Goal: Browse casually: Explore the website without a specific task or goal

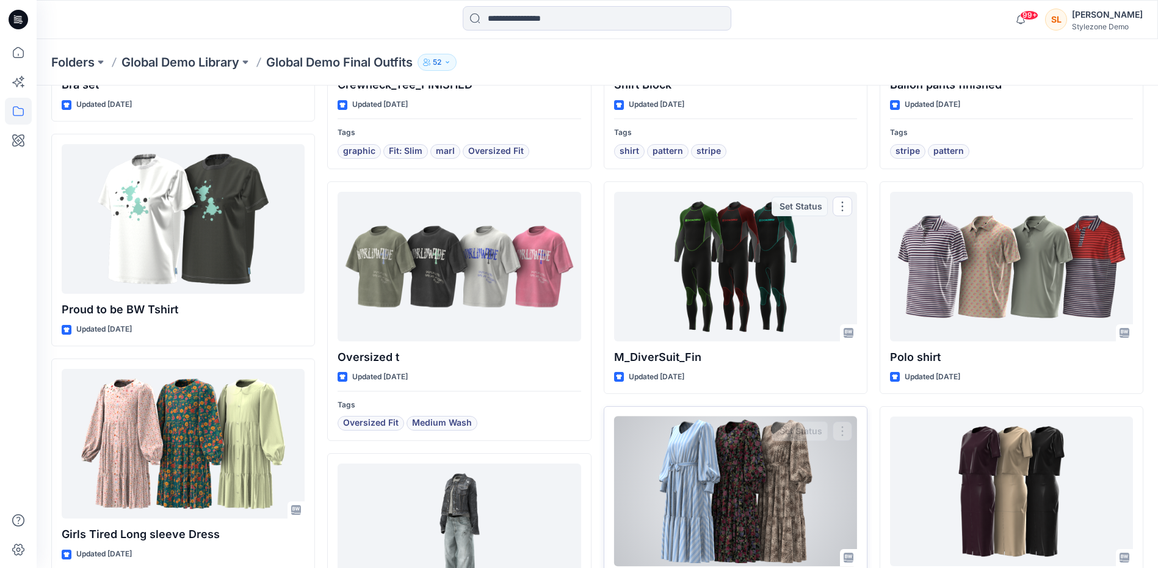
scroll to position [366, 0]
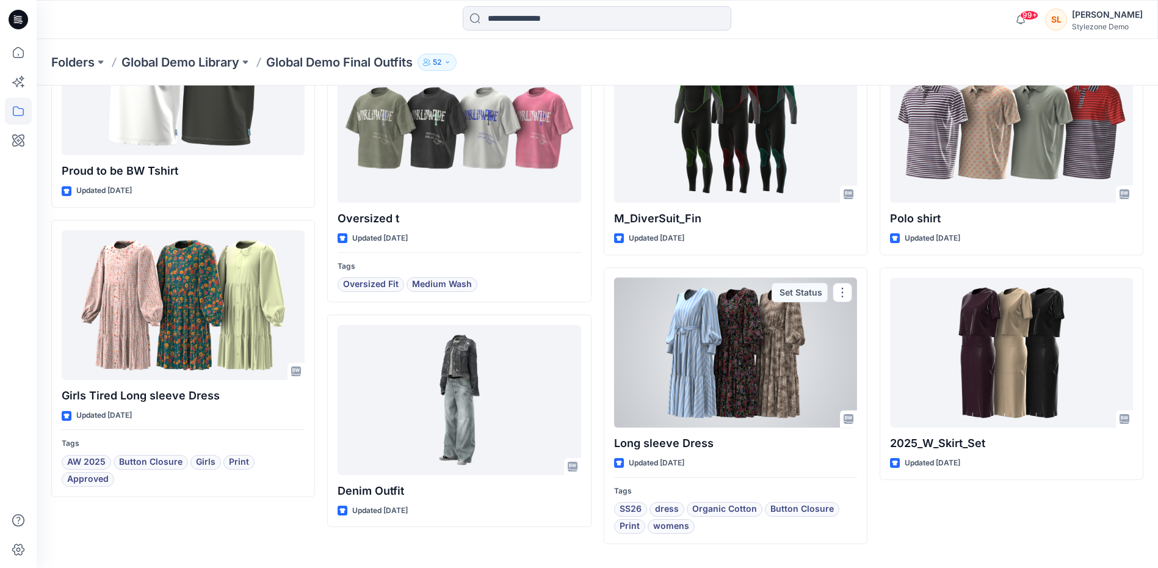
click at [674, 350] on div at bounding box center [735, 353] width 243 height 150
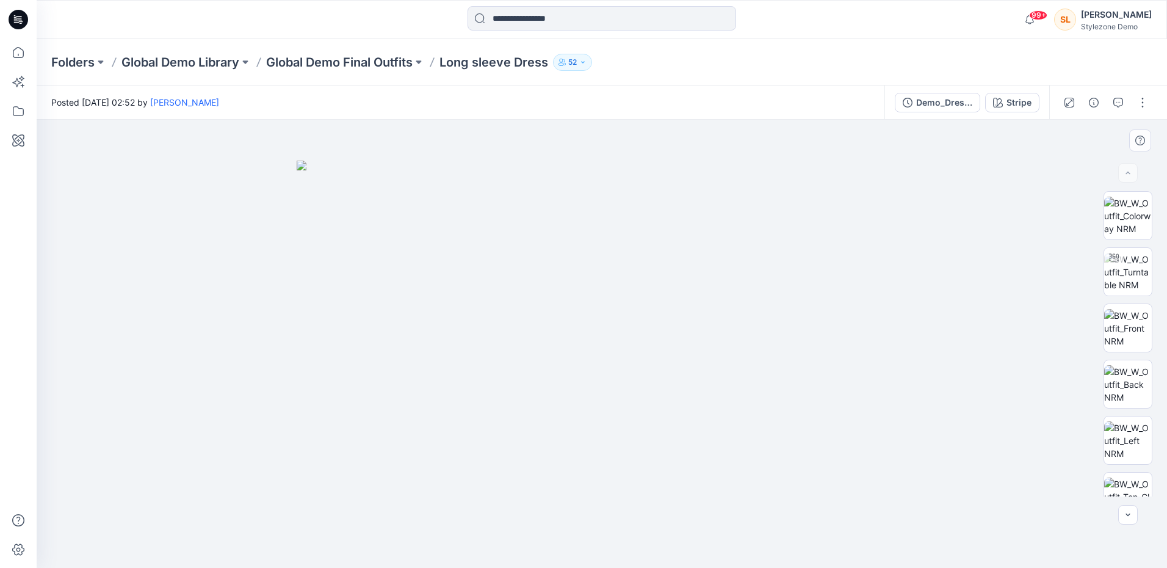
drag, startPoint x: 720, startPoint y: 318, endPoint x: 761, endPoint y: 335, distance: 44.3
click at [761, 335] on img at bounding box center [602, 363] width 610 height 407
click at [1138, 261] on img at bounding box center [1128, 272] width 48 height 38
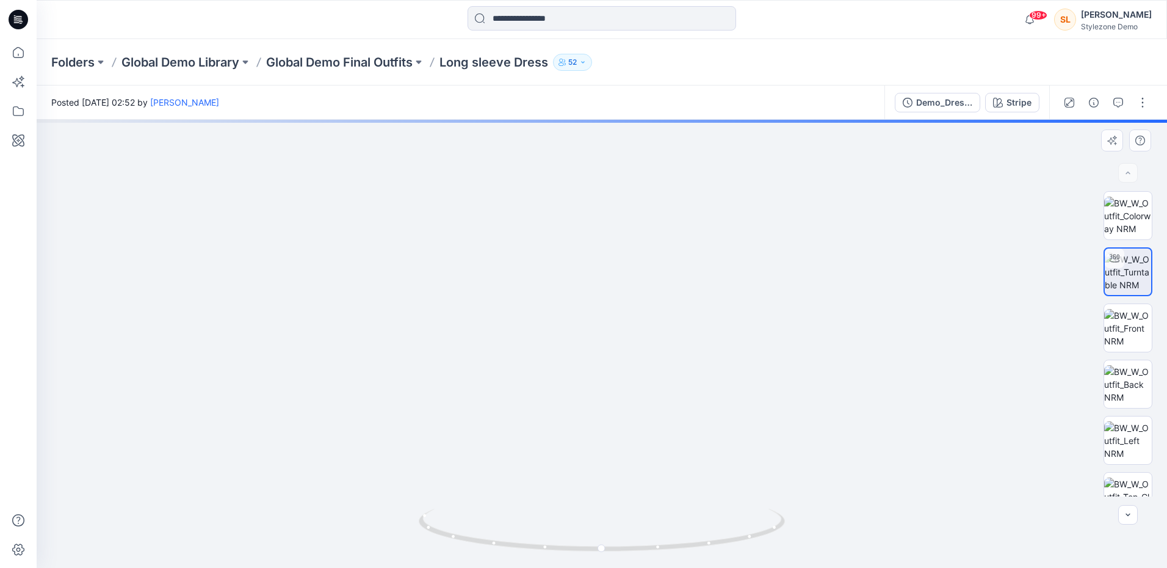
drag, startPoint x: 643, startPoint y: 297, endPoint x: 643, endPoint y: 434, distance: 137.9
drag, startPoint x: 691, startPoint y: 259, endPoint x: 707, endPoint y: 331, distance: 73.9
drag, startPoint x: 638, startPoint y: 353, endPoint x: 641, endPoint y: 271, distance: 81.9
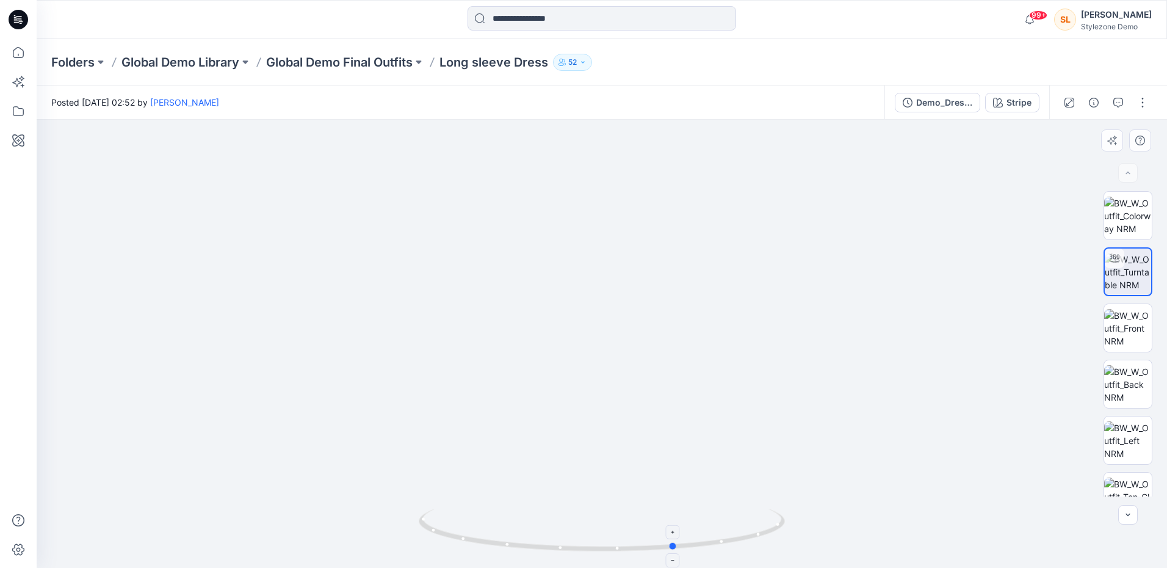
drag, startPoint x: 619, startPoint y: 552, endPoint x: 693, endPoint y: 550, distance: 73.9
click at [693, 550] on icon at bounding box center [603, 531] width 369 height 46
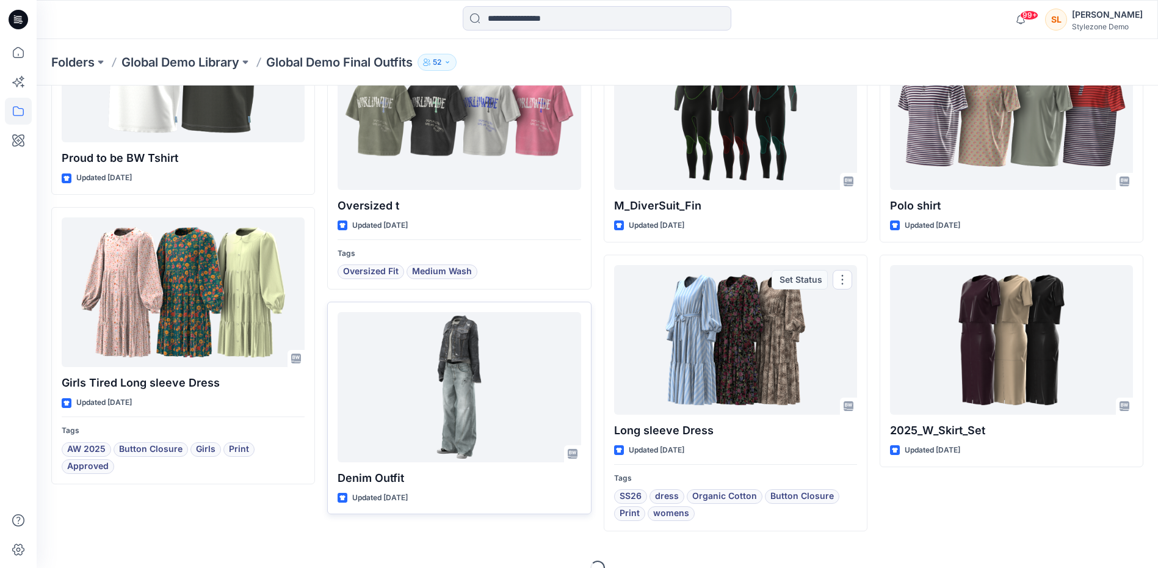
scroll to position [401, 0]
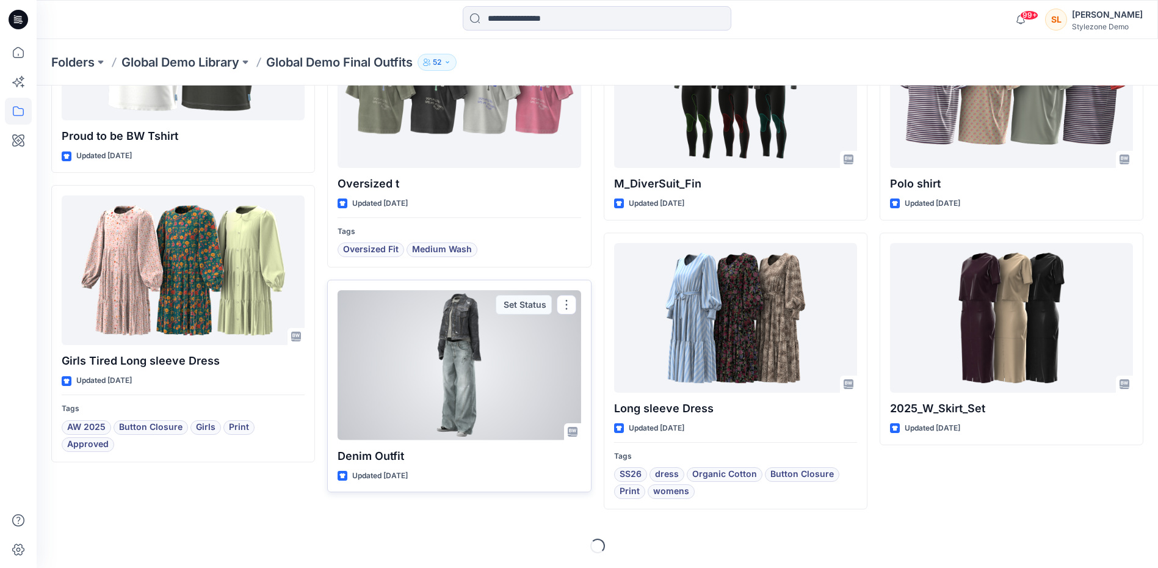
click at [466, 352] on div at bounding box center [458, 365] width 243 height 150
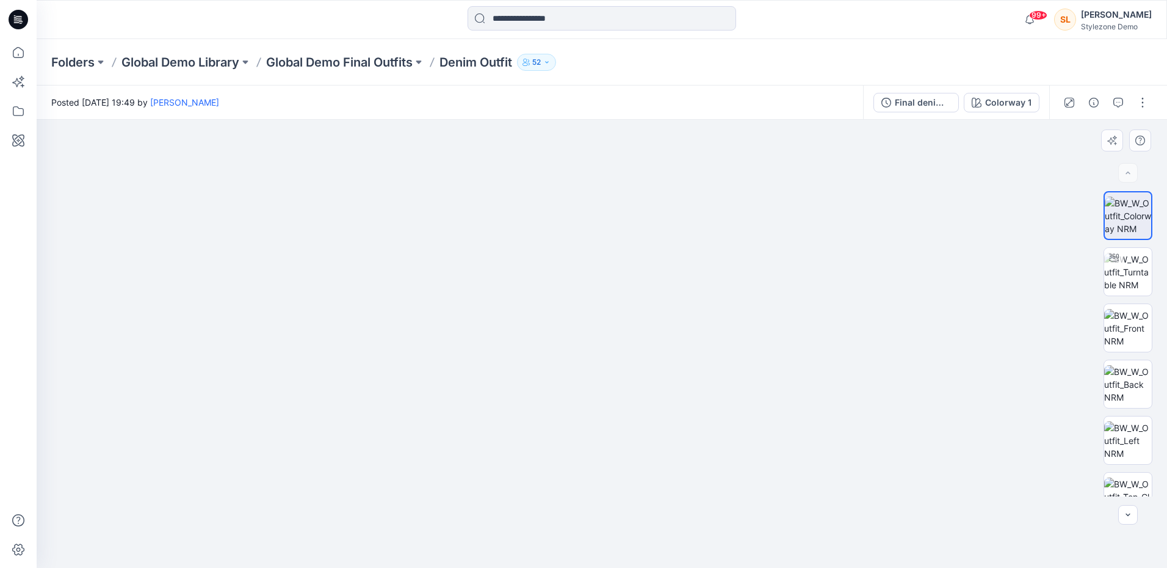
drag, startPoint x: 629, startPoint y: 292, endPoint x: 632, endPoint y: 356, distance: 64.8
drag, startPoint x: 625, startPoint y: 438, endPoint x: 630, endPoint y: 254, distance: 183.7
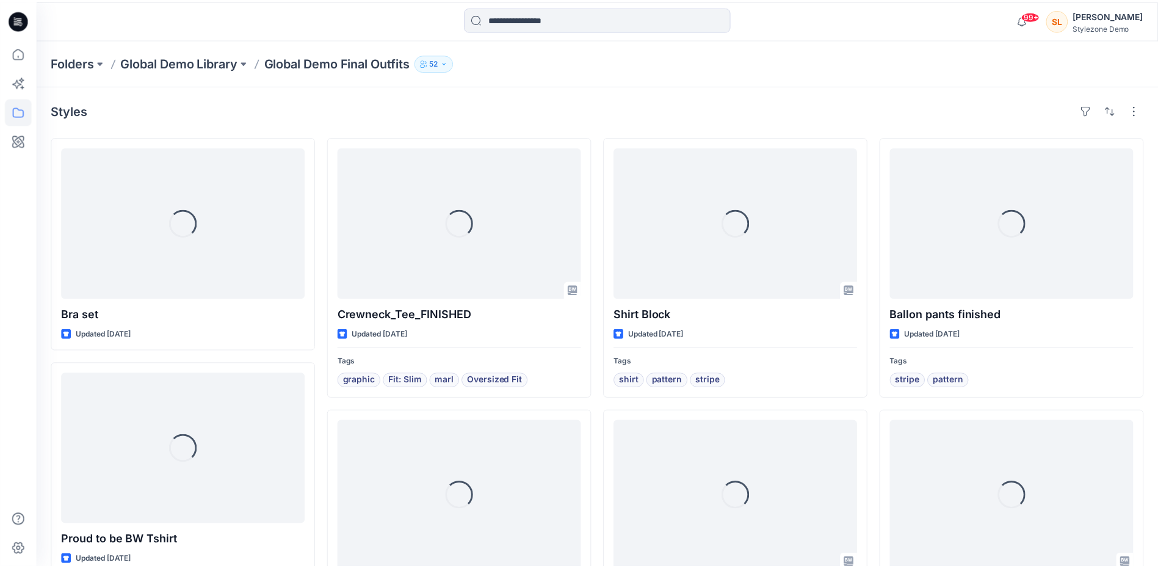
scroll to position [401, 0]
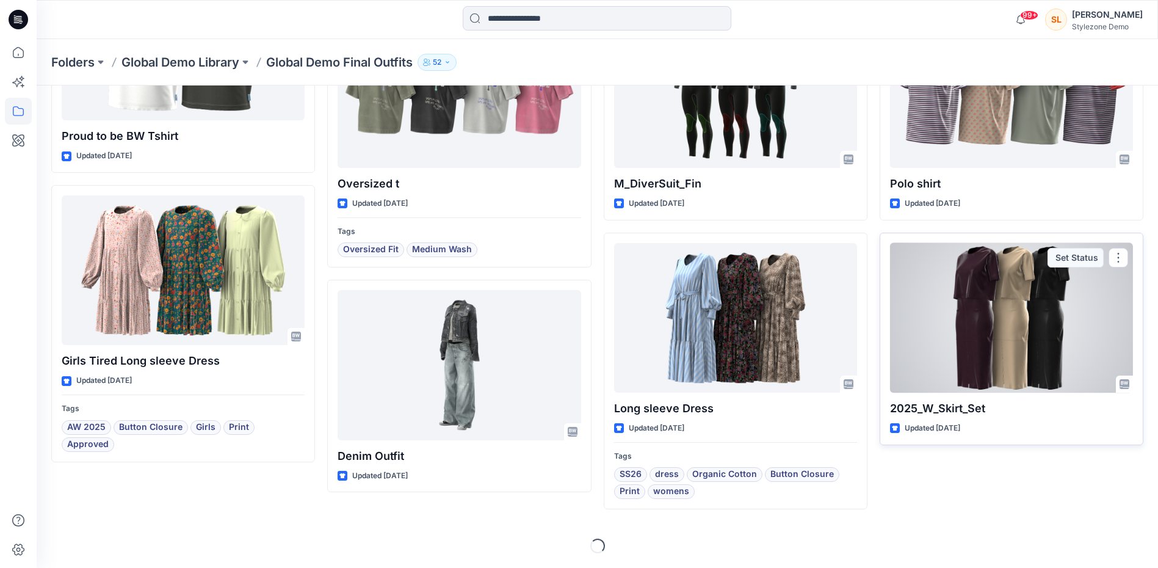
click at [994, 334] on div at bounding box center [1011, 318] width 243 height 150
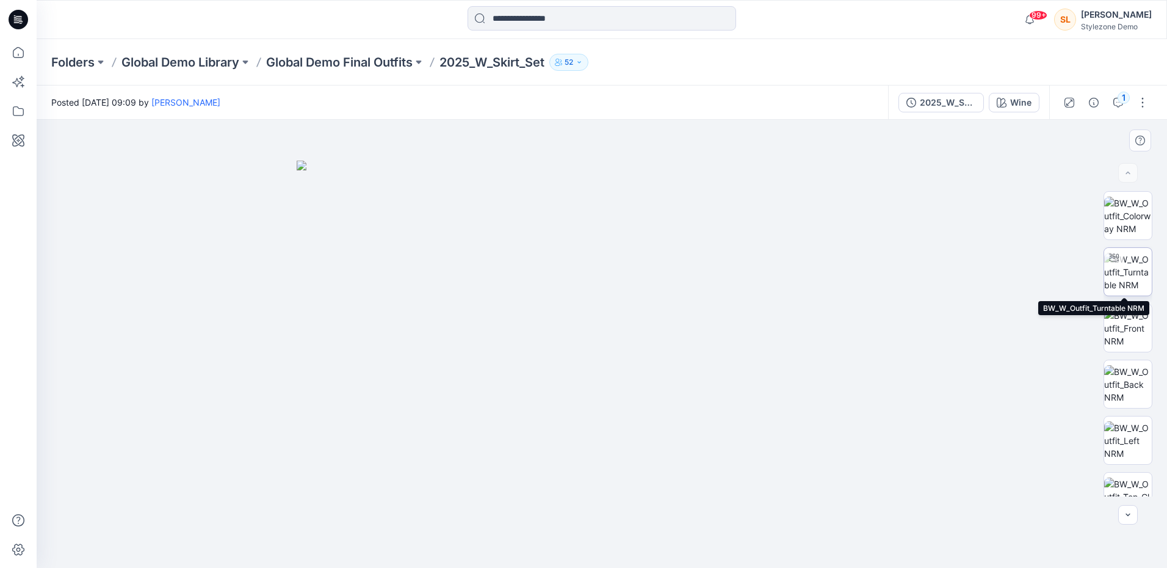
click at [1124, 274] on img at bounding box center [1128, 272] width 48 height 38
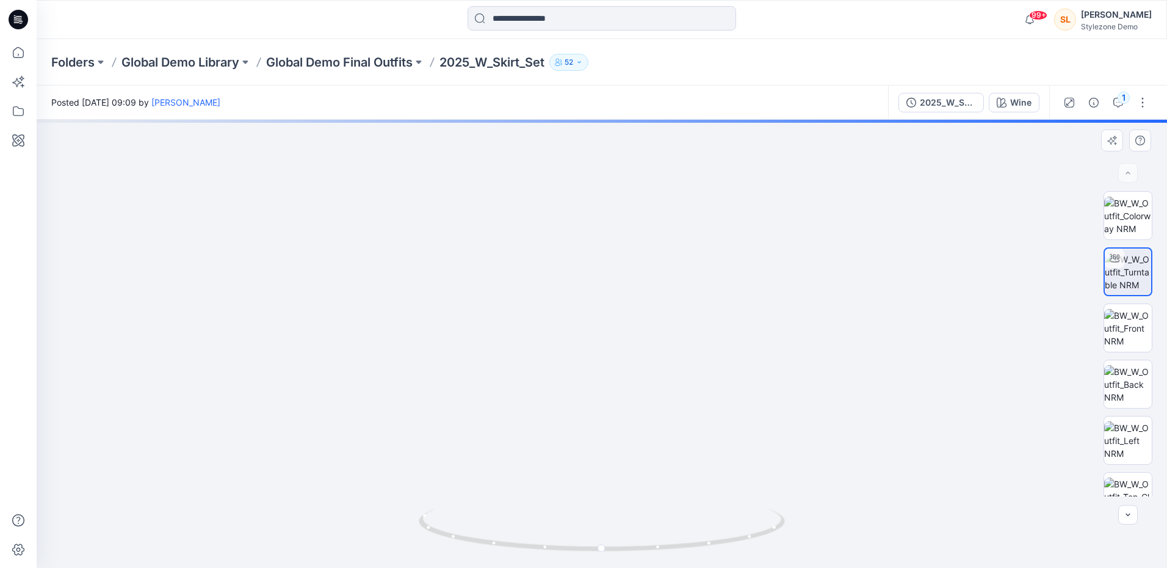
drag, startPoint x: 652, startPoint y: 285, endPoint x: 653, endPoint y: 408, distance: 122.7
drag, startPoint x: 662, startPoint y: 311, endPoint x: 654, endPoint y: 449, distance: 138.8
drag, startPoint x: 632, startPoint y: 416, endPoint x: 656, endPoint y: 320, distance: 98.9
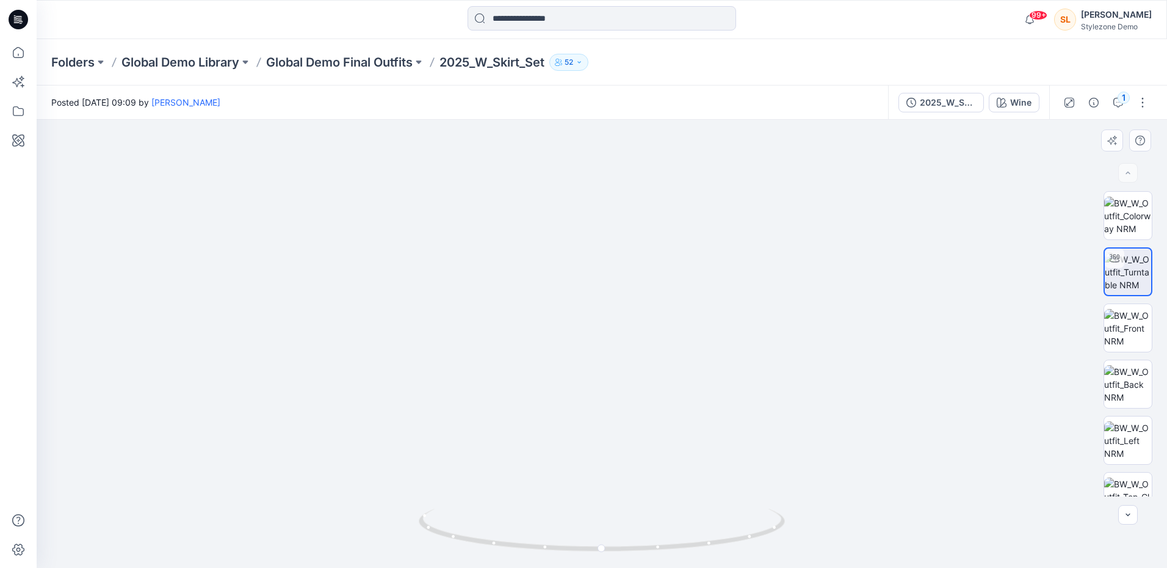
drag, startPoint x: 756, startPoint y: 348, endPoint x: 724, endPoint y: 337, distance: 34.2
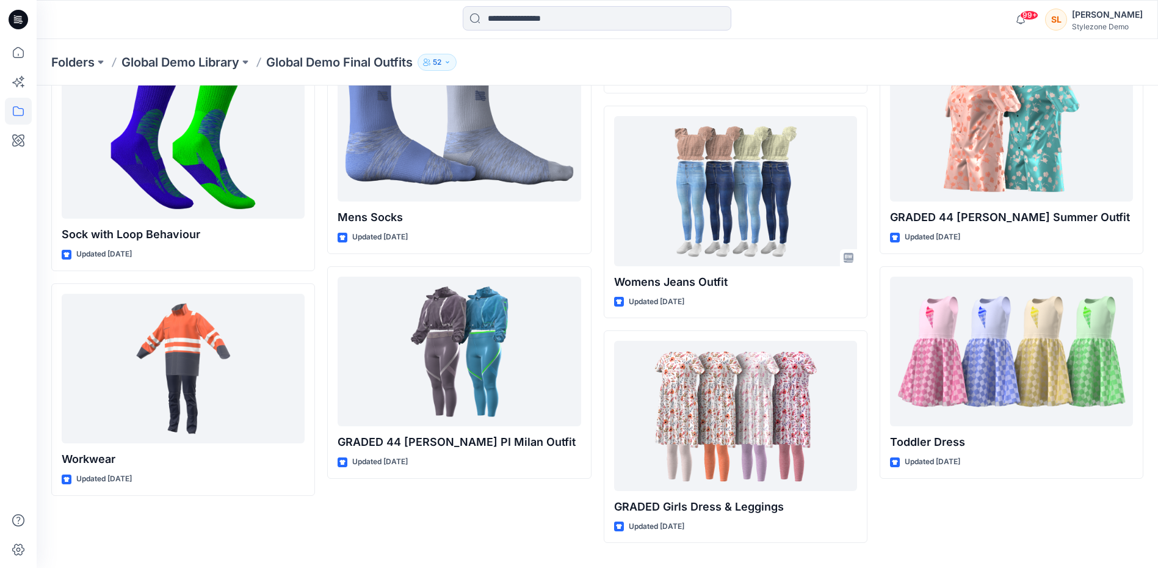
scroll to position [3814, 0]
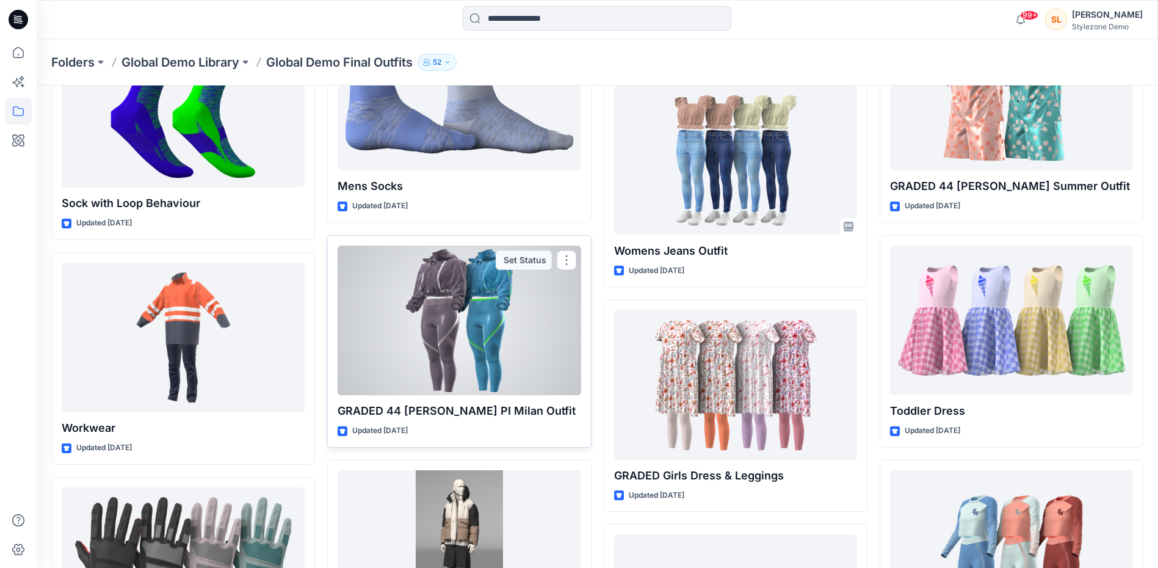
click at [482, 320] on div at bounding box center [458, 320] width 243 height 150
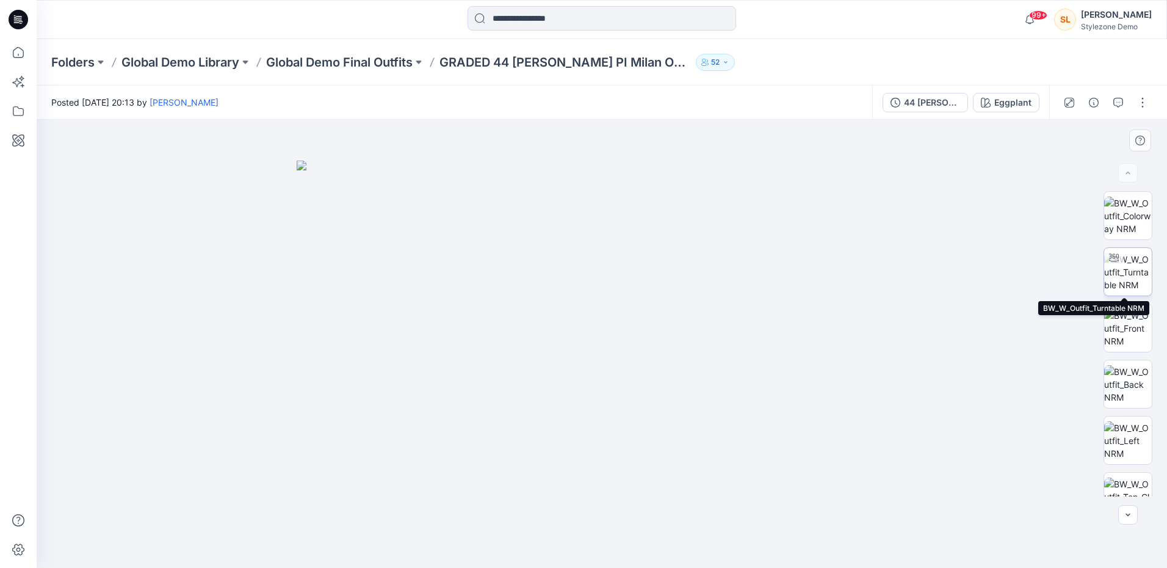
click at [1136, 253] on img at bounding box center [1128, 272] width 48 height 38
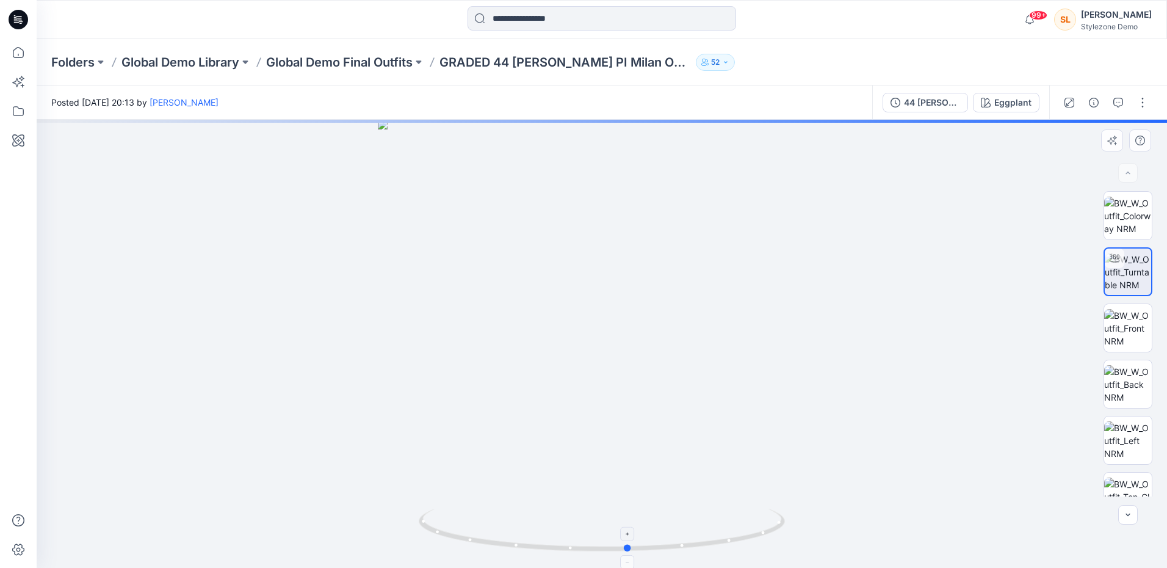
drag, startPoint x: 603, startPoint y: 547, endPoint x: 633, endPoint y: 546, distance: 29.9
click at [632, 546] on circle at bounding box center [627, 547] width 7 height 7
drag, startPoint x: 632, startPoint y: 546, endPoint x: 654, endPoint y: 547, distance: 22.0
click at [654, 547] on circle at bounding box center [652, 546] width 7 height 7
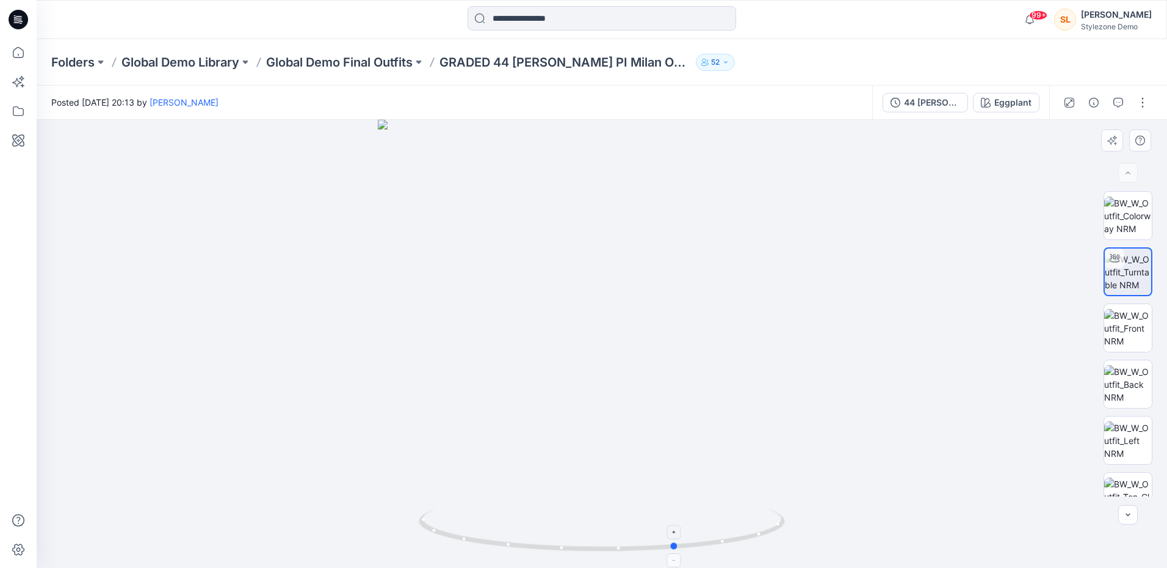
drag, startPoint x: 657, startPoint y: 557, endPoint x: 680, endPoint y: 552, distance: 23.6
click at [680, 553] on foreignobject at bounding box center [675, 560] width 14 height 14
drag, startPoint x: 674, startPoint y: 550, endPoint x: 694, endPoint y: 550, distance: 20.1
click at [694, 550] on icon at bounding box center [603, 531] width 369 height 46
drag, startPoint x: 689, startPoint y: 308, endPoint x: 696, endPoint y: 362, distance: 54.8
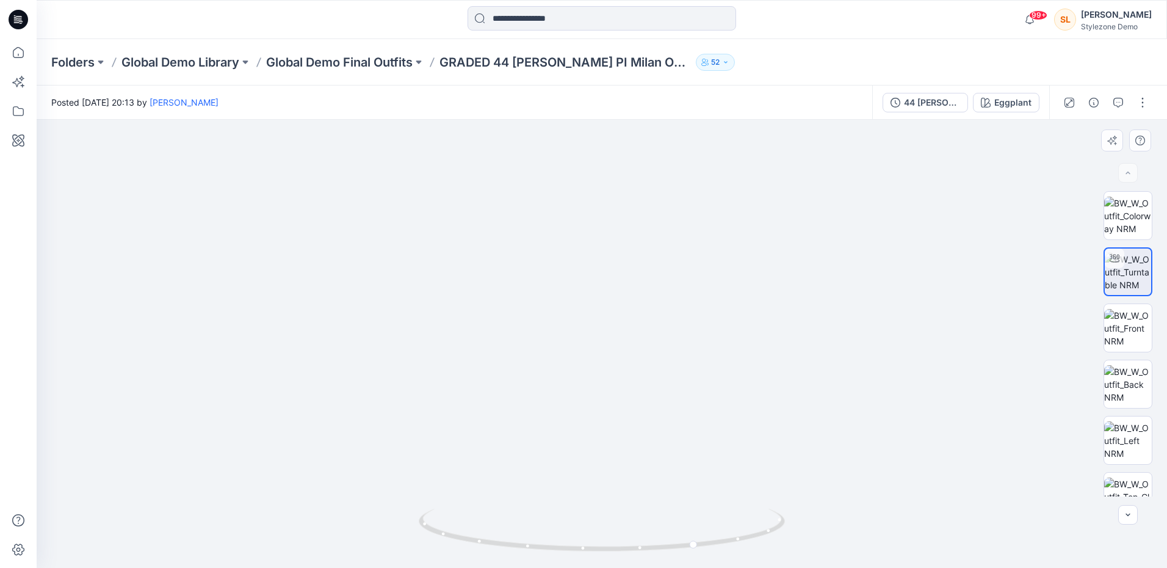
drag, startPoint x: 690, startPoint y: 364, endPoint x: 685, endPoint y: 332, distance: 32.6
drag, startPoint x: 703, startPoint y: 551, endPoint x: 674, endPoint y: 556, distance: 29.1
click at [674, 556] on div at bounding box center [602, 537] width 366 height 61
